Goal: Task Accomplishment & Management: Use online tool/utility

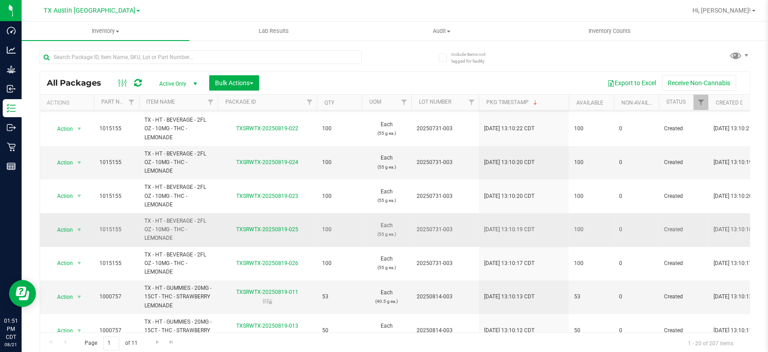
scroll to position [76, 0]
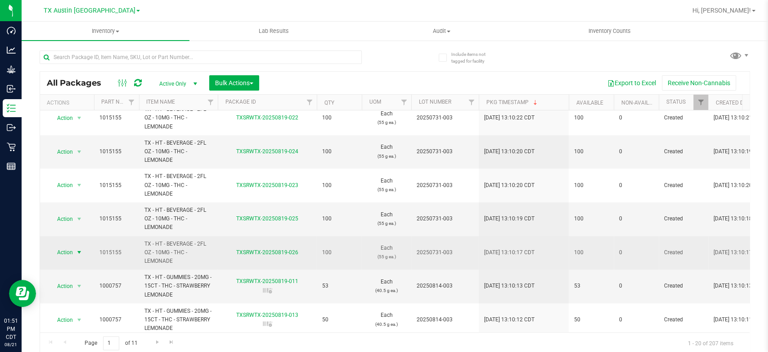
click at [69, 248] on span "Action" at bounding box center [61, 252] width 24 height 13
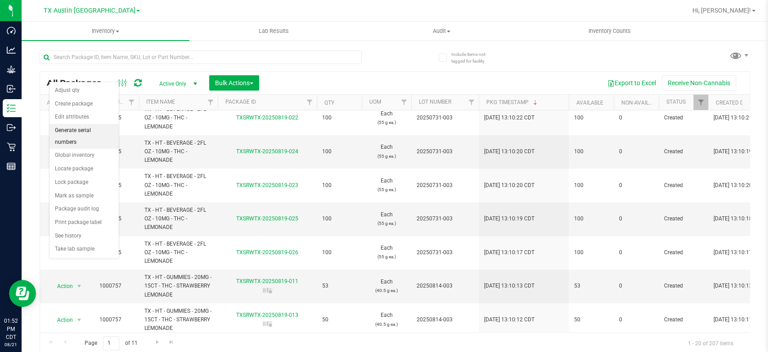
click at [73, 130] on li "Generate serial numbers" at bounding box center [84, 136] width 69 height 25
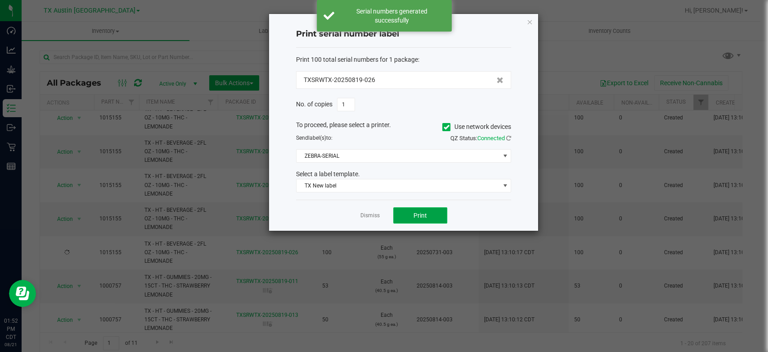
click at [415, 212] on span "Print" at bounding box center [421, 215] width 14 height 7
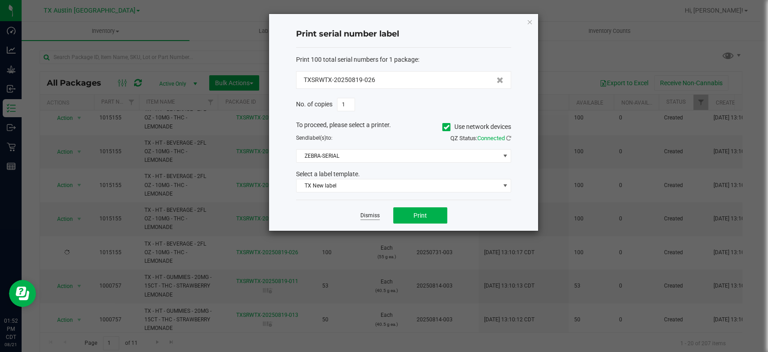
click at [364, 216] on link "Dismiss" at bounding box center [370, 216] width 19 height 8
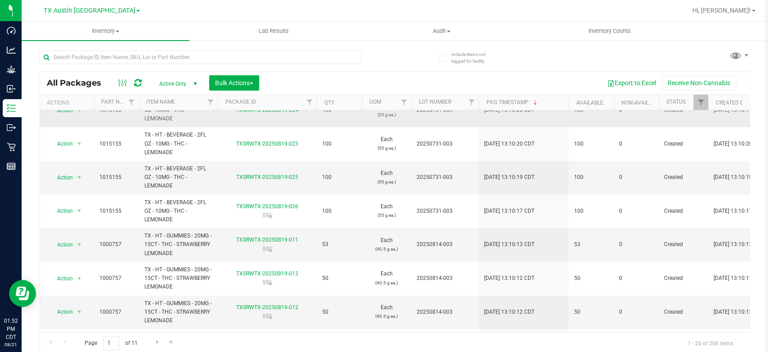
scroll to position [138, 0]
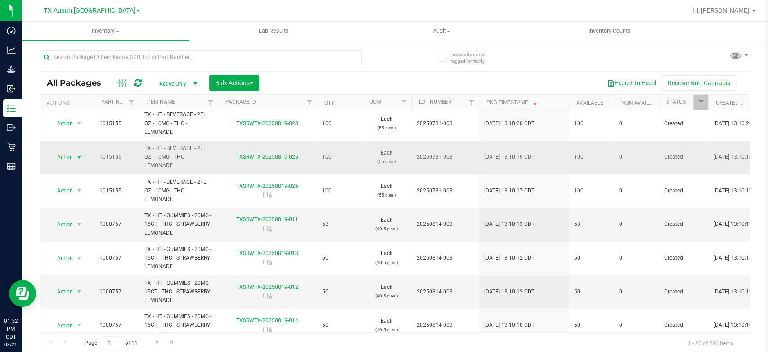
click at [68, 154] on span "Action" at bounding box center [61, 157] width 24 height 13
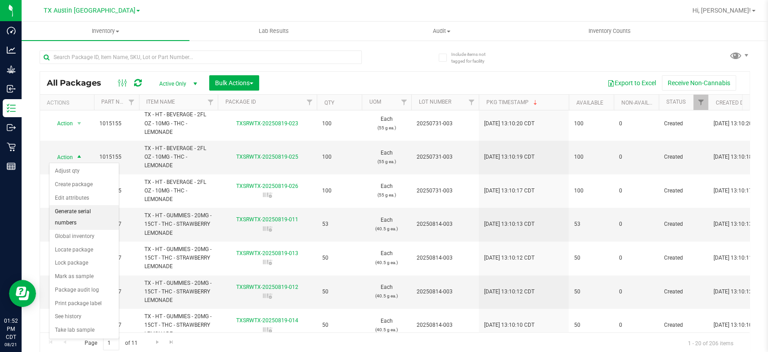
click at [82, 209] on li "Generate serial numbers" at bounding box center [84, 217] width 69 height 25
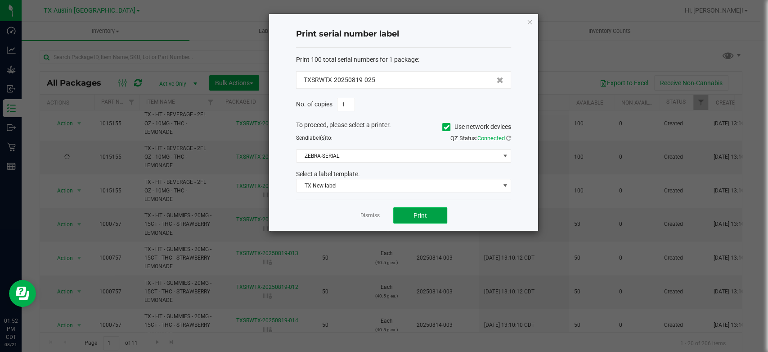
click at [439, 219] on button "Print" at bounding box center [420, 215] width 54 height 16
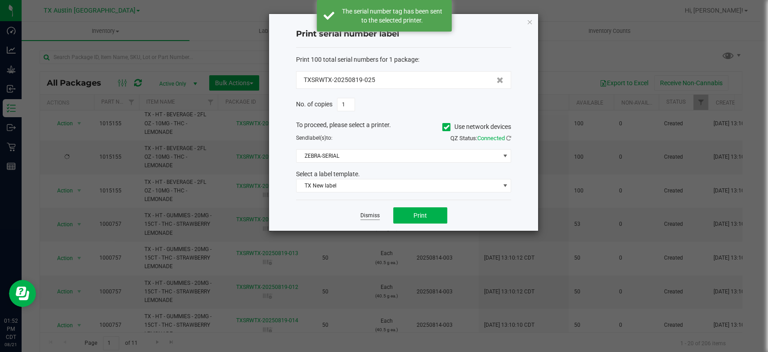
click at [367, 218] on link "Dismiss" at bounding box center [370, 216] width 19 height 8
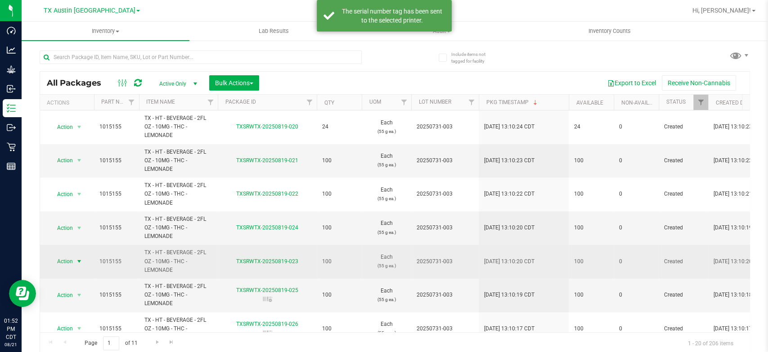
click at [66, 261] on span "Action" at bounding box center [61, 261] width 24 height 13
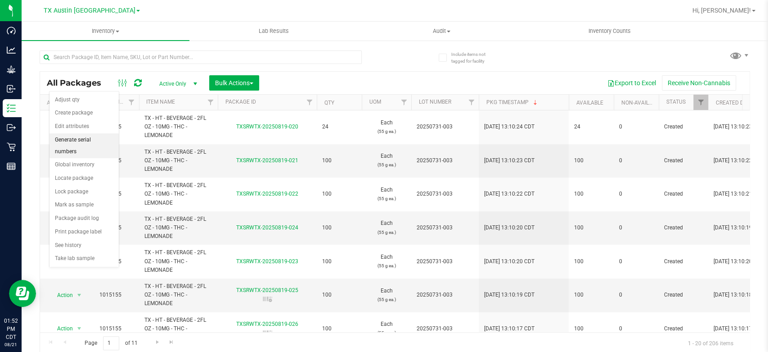
click at [79, 142] on li "Generate serial numbers" at bounding box center [84, 145] width 69 height 25
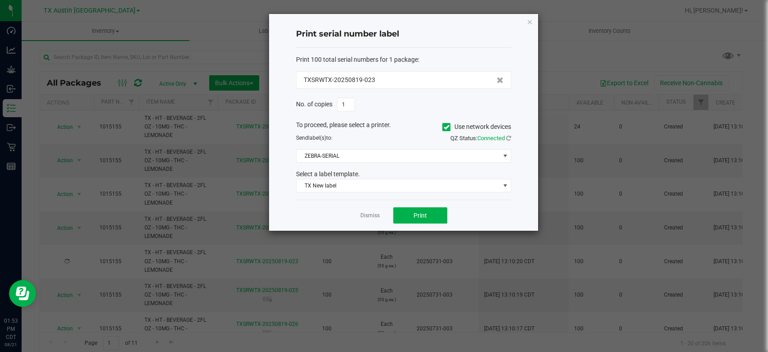
click at [668, 39] on ngb-modal-window "Print serial number label Print 100 total serial numbers for 1 package : TXSRWT…" at bounding box center [387, 176] width 775 height 352
click at [410, 211] on button "Print" at bounding box center [420, 215] width 54 height 16
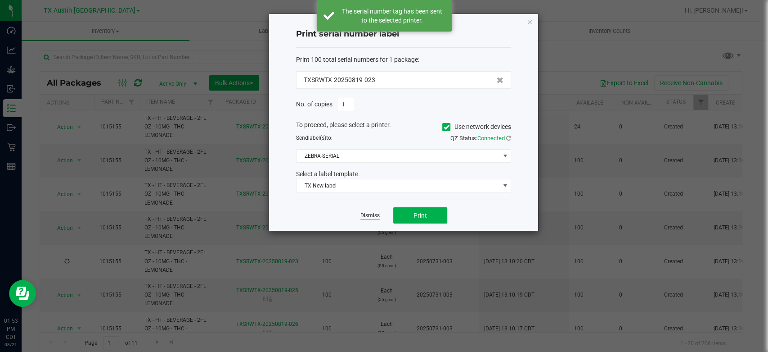
click at [370, 216] on link "Dismiss" at bounding box center [370, 216] width 19 height 8
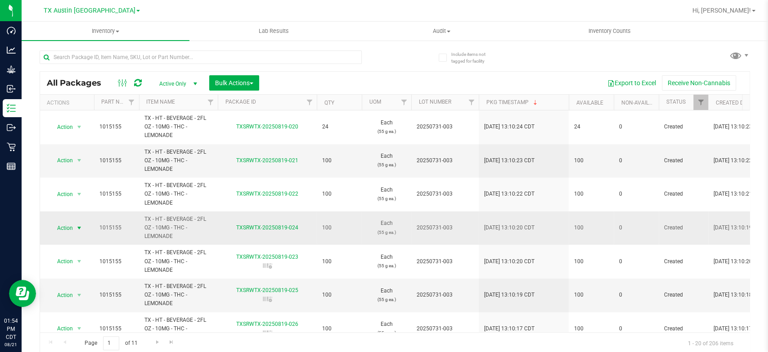
click at [60, 224] on span "Action" at bounding box center [61, 227] width 24 height 13
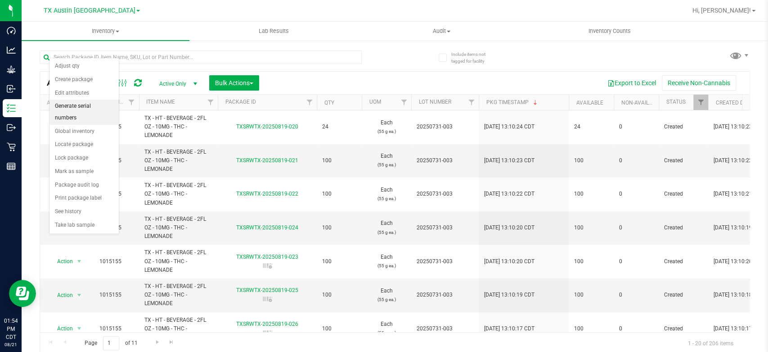
click at [93, 104] on li "Generate serial numbers" at bounding box center [84, 111] width 69 height 25
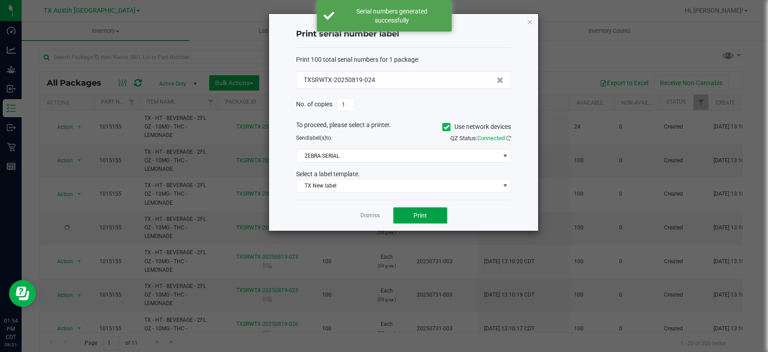
click at [421, 212] on span "Print" at bounding box center [421, 215] width 14 height 7
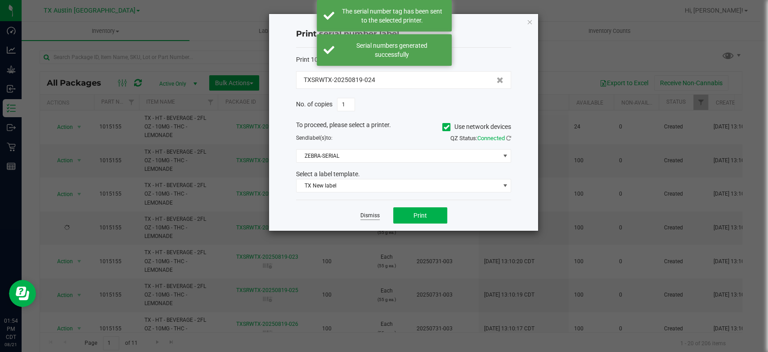
click at [371, 215] on link "Dismiss" at bounding box center [370, 216] width 19 height 8
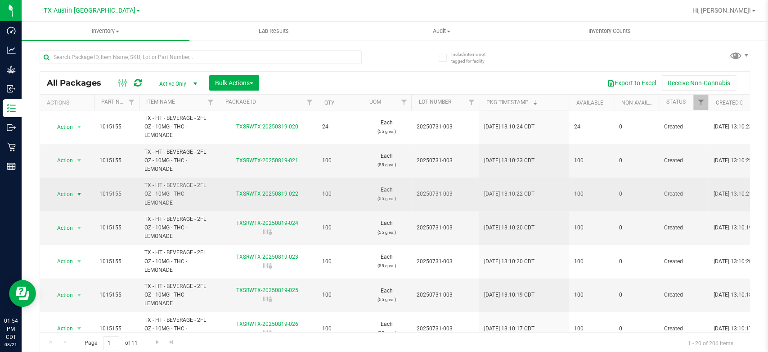
click at [62, 195] on span "Action" at bounding box center [61, 194] width 24 height 13
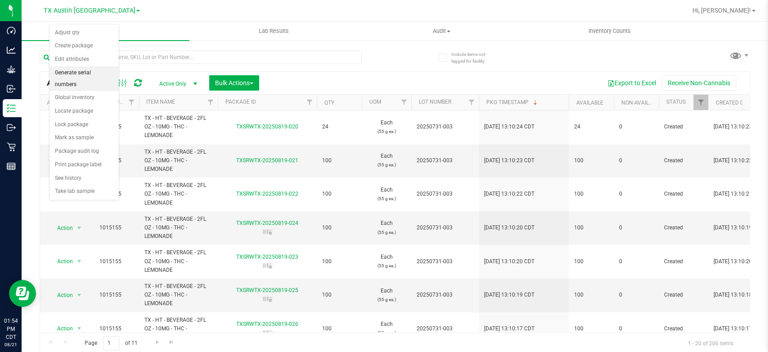
click at [93, 69] on li "Generate serial numbers" at bounding box center [84, 78] width 69 height 25
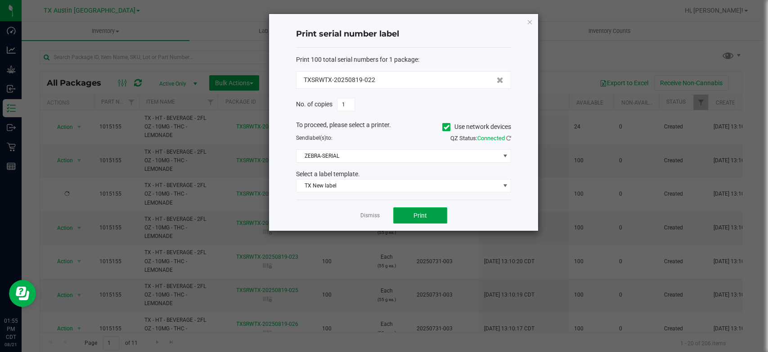
click at [422, 221] on button "Print" at bounding box center [420, 215] width 54 height 16
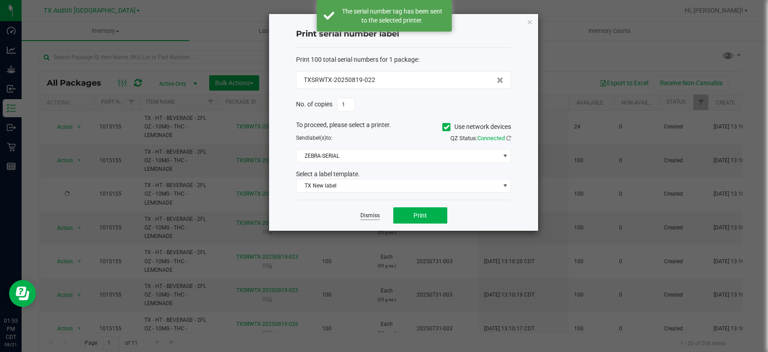
click at [368, 212] on link "Dismiss" at bounding box center [370, 216] width 19 height 8
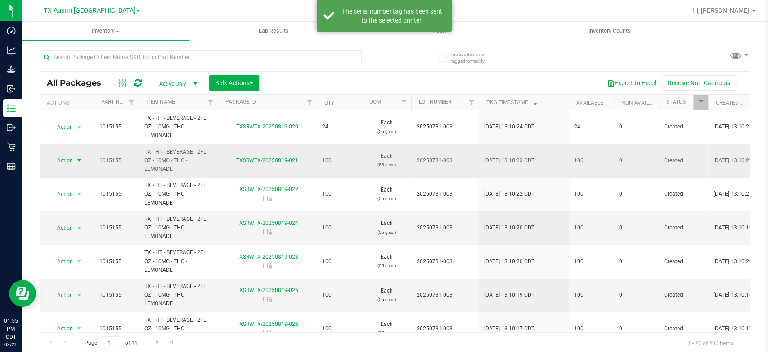
click at [67, 158] on span "Action" at bounding box center [61, 160] width 24 height 13
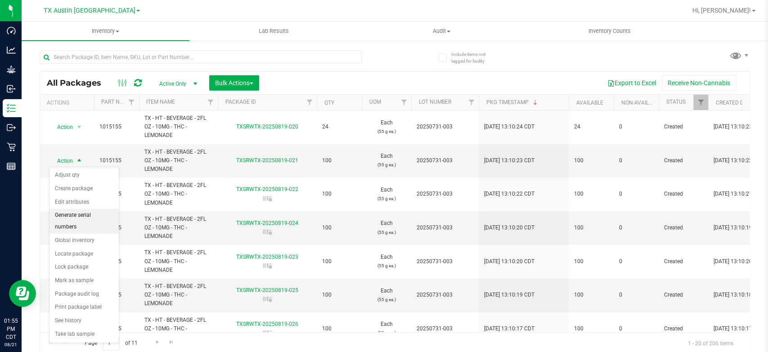
click at [91, 214] on li "Generate serial numbers" at bounding box center [84, 220] width 69 height 25
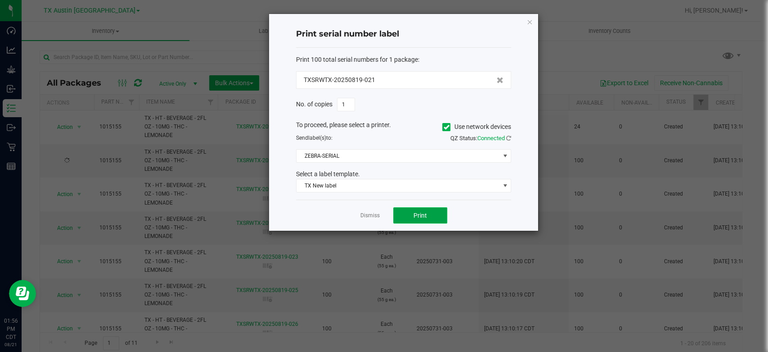
click at [414, 214] on span "Print" at bounding box center [421, 215] width 14 height 7
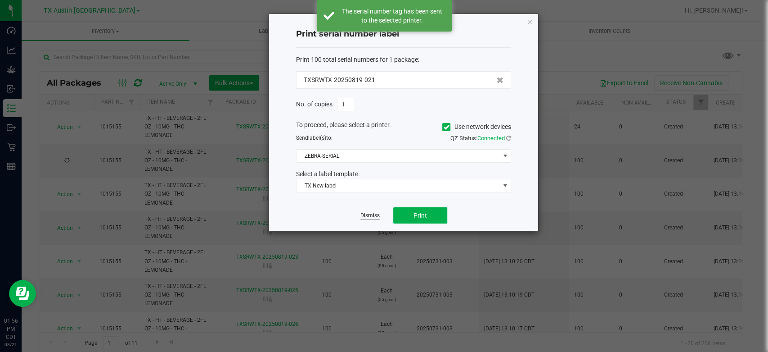
click at [364, 214] on link "Dismiss" at bounding box center [370, 216] width 19 height 8
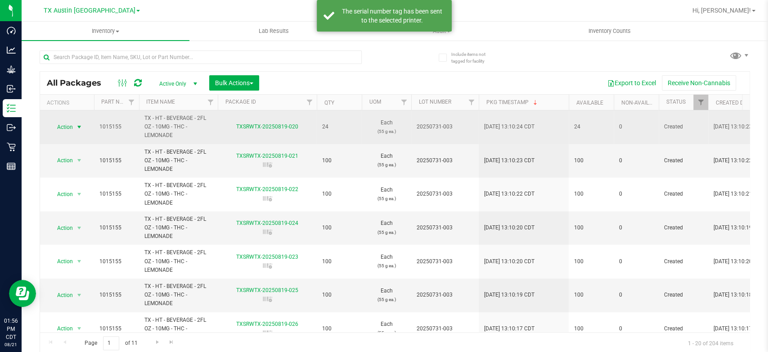
click at [70, 130] on span "Action" at bounding box center [61, 127] width 24 height 13
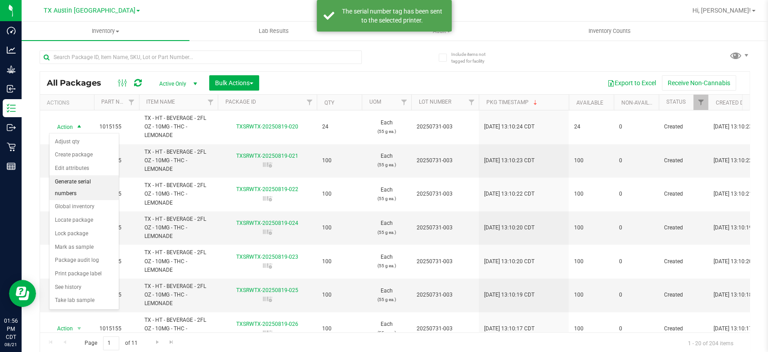
click at [68, 184] on li "Generate serial numbers" at bounding box center [84, 187] width 69 height 25
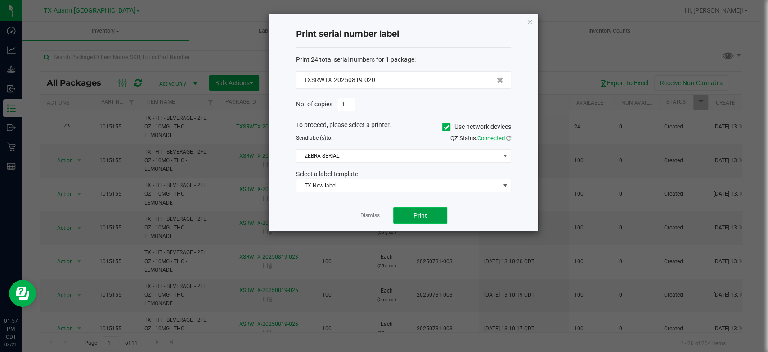
click at [411, 210] on button "Print" at bounding box center [420, 215] width 54 height 16
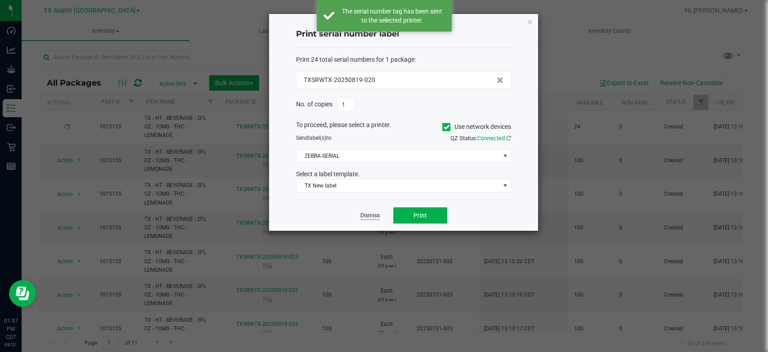
click at [367, 215] on link "Dismiss" at bounding box center [370, 216] width 19 height 8
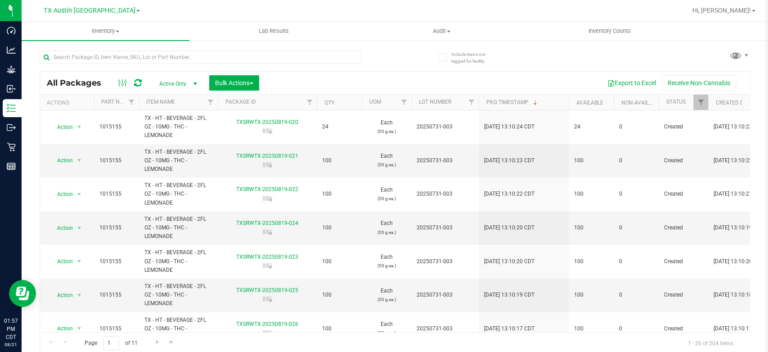
click at [367, 215] on td "Each (55 g ea.)" at bounding box center [387, 228] width 50 height 34
